Goal: Use online tool/utility: Utilize a website feature to perform a specific function

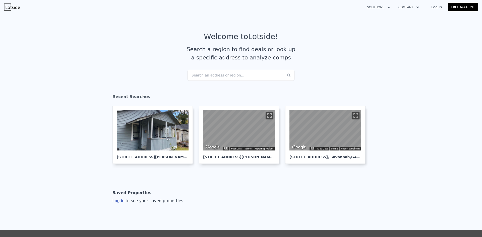
click at [229, 80] on div "Search an address or region..." at bounding box center [240, 75] width 107 height 11
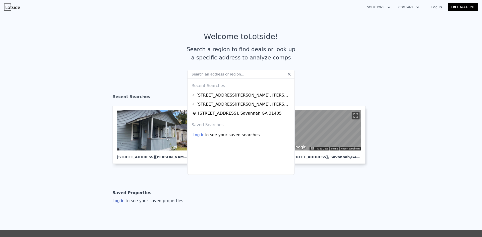
click at [232, 72] on input "text" at bounding box center [240, 74] width 107 height 9
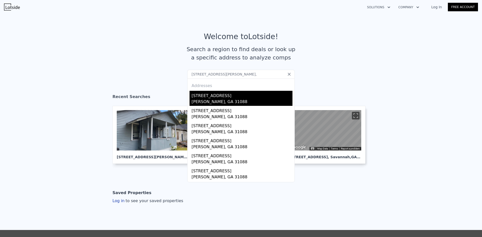
type input "[STREET_ADDRESS][PERSON_NAME],"
click at [262, 99] on div "[PERSON_NAME], GA 31088" at bounding box center [241, 102] width 101 height 7
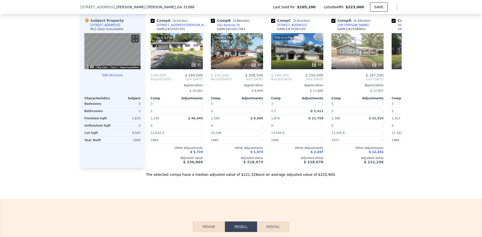
scroll to position [500, 0]
click at [112, 77] on button "Edit structure" at bounding box center [112, 75] width 56 height 4
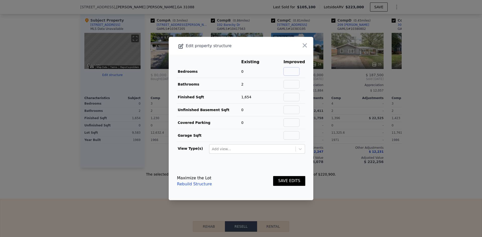
click at [292, 72] on input "text" at bounding box center [291, 71] width 16 height 9
click at [289, 182] on button "SAVE EDITS" at bounding box center [289, 181] width 32 height 10
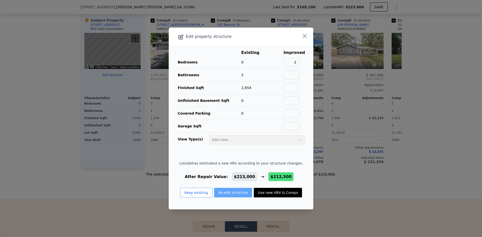
click at [233, 192] on button "Re-edit structure" at bounding box center [233, 193] width 38 height 10
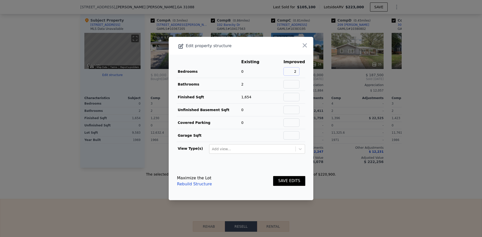
click at [293, 71] on input "2" at bounding box center [291, 71] width 16 height 9
drag, startPoint x: 299, startPoint y: 71, endPoint x: 305, endPoint y: 72, distance: 6.1
click at [304, 71] on main "Existing Improved Bedrooms 0 3 Bathrooms 2 Finished Sqft 1,654 Unfinished Basem…" at bounding box center [241, 108] width 145 height 107
type input "3"
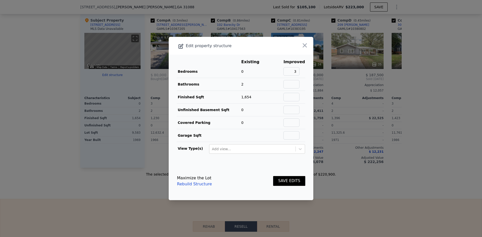
click at [294, 191] on div "SAVE EDITS" at bounding box center [289, 181] width 32 height 22
click at [286, 182] on button "SAVE EDITS" at bounding box center [289, 181] width 32 height 10
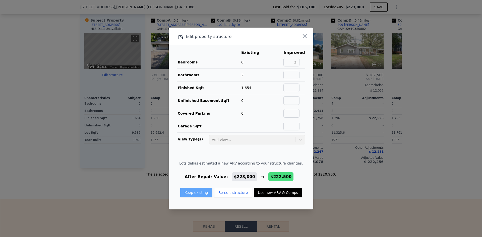
click at [205, 195] on button "Keep existing" at bounding box center [196, 193] width 32 height 10
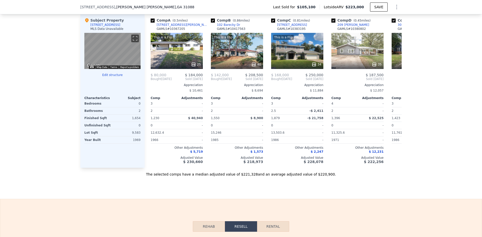
click at [113, 77] on button "Edit structure" at bounding box center [112, 75] width 56 height 4
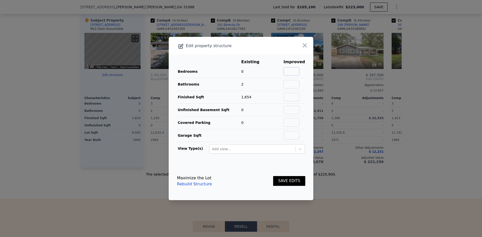
click at [296, 72] on input "text" at bounding box center [291, 71] width 16 height 9
type input "3"
click at [282, 182] on button "SAVE EDITS" at bounding box center [289, 181] width 32 height 10
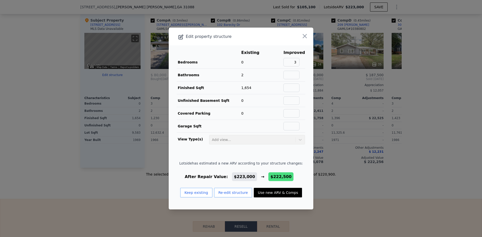
click at [264, 191] on button "Use new ARV & Comps" at bounding box center [278, 193] width 48 height 10
type input "4"
type input "1"
type input "1202"
type input "$ 222,500"
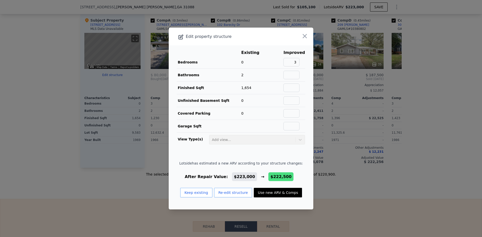
type input "$ 97,491"
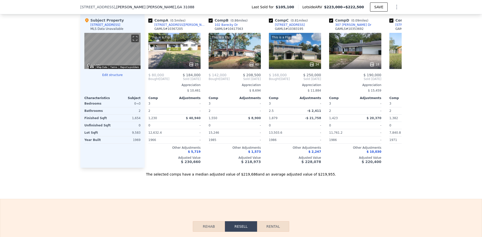
scroll to position [0, 0]
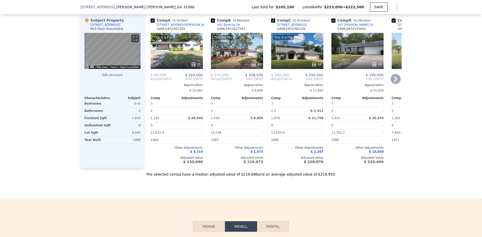
click at [151, 23] on input "checkbox" at bounding box center [153, 21] width 4 height 4
checkbox input "false"
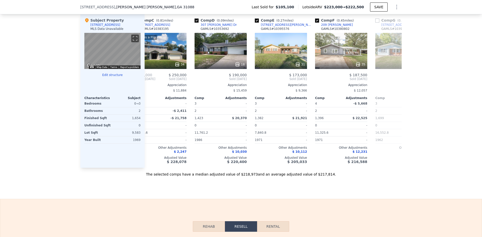
scroll to position [0, 87]
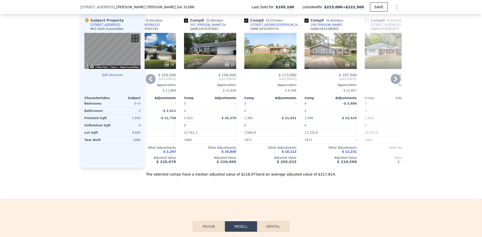
click at [184, 23] on input "checkbox" at bounding box center [186, 21] width 4 height 4
checkbox input "false"
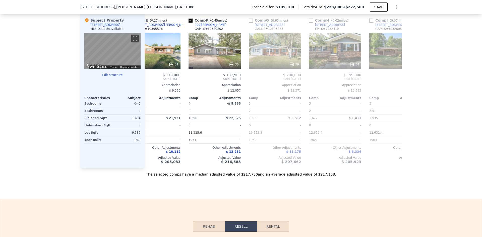
scroll to position [0, 152]
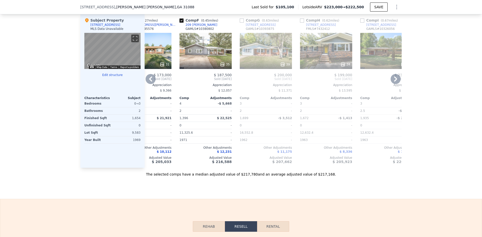
click at [179, 23] on input "checkbox" at bounding box center [181, 21] width 4 height 4
checkbox input "false"
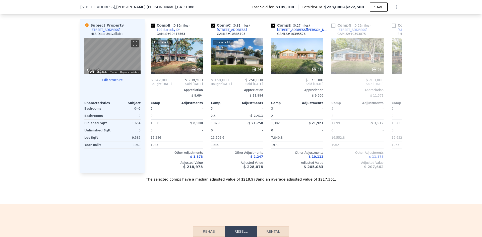
scroll to position [500, 0]
